Goal: Check status: Check status

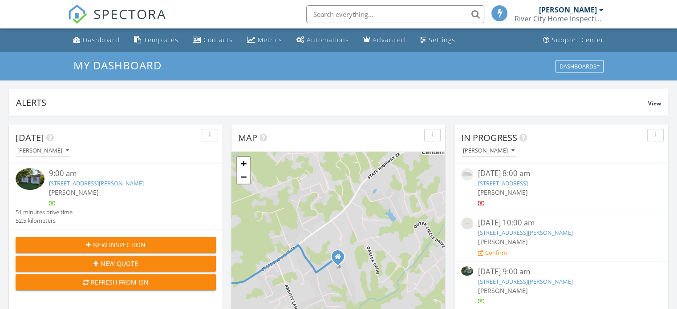
click at [88, 186] on link "[STREET_ADDRESS][PERSON_NAME]" at bounding box center [96, 183] width 95 height 8
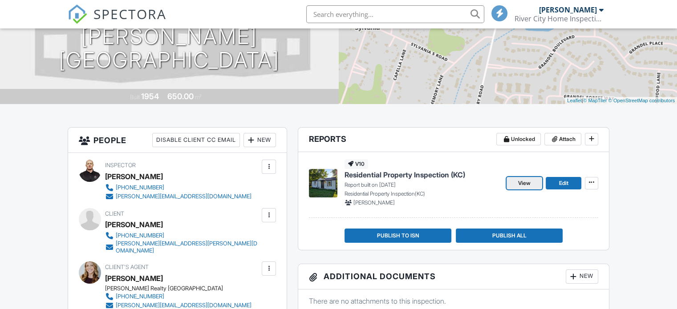
click at [528, 181] on span "View" at bounding box center [524, 183] width 12 height 9
